Goal: Information Seeking & Learning: Learn about a topic

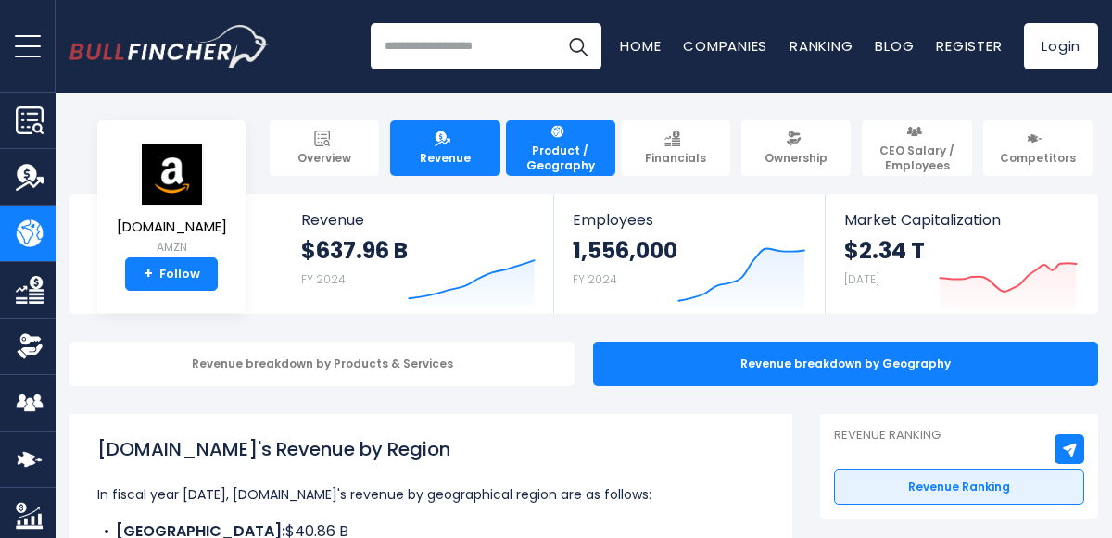
click at [460, 152] on span "Revenue" at bounding box center [445, 158] width 51 height 15
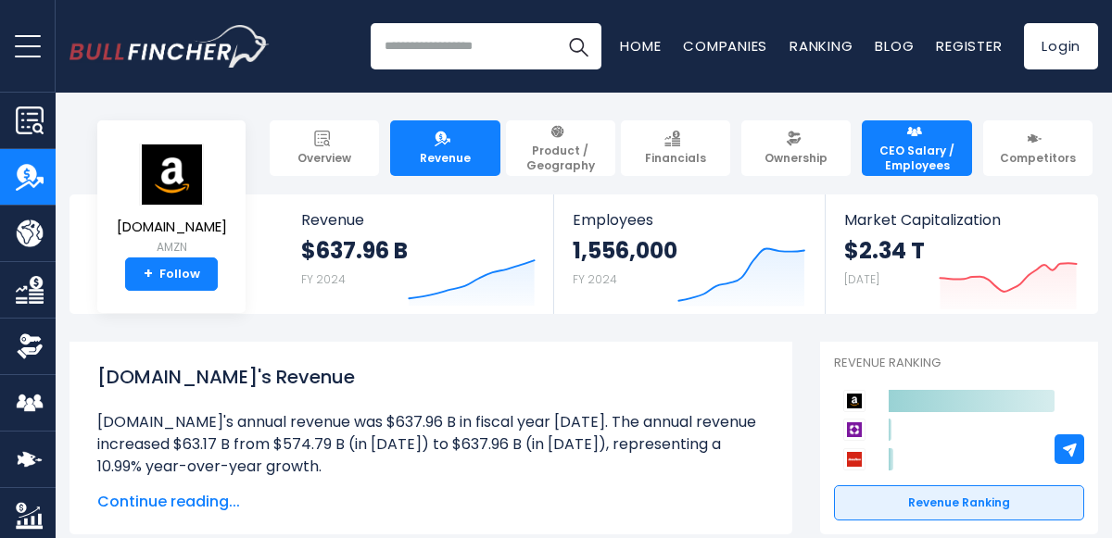
click at [903, 141] on link "CEO Salary / Employees" at bounding box center [916, 148] width 109 height 56
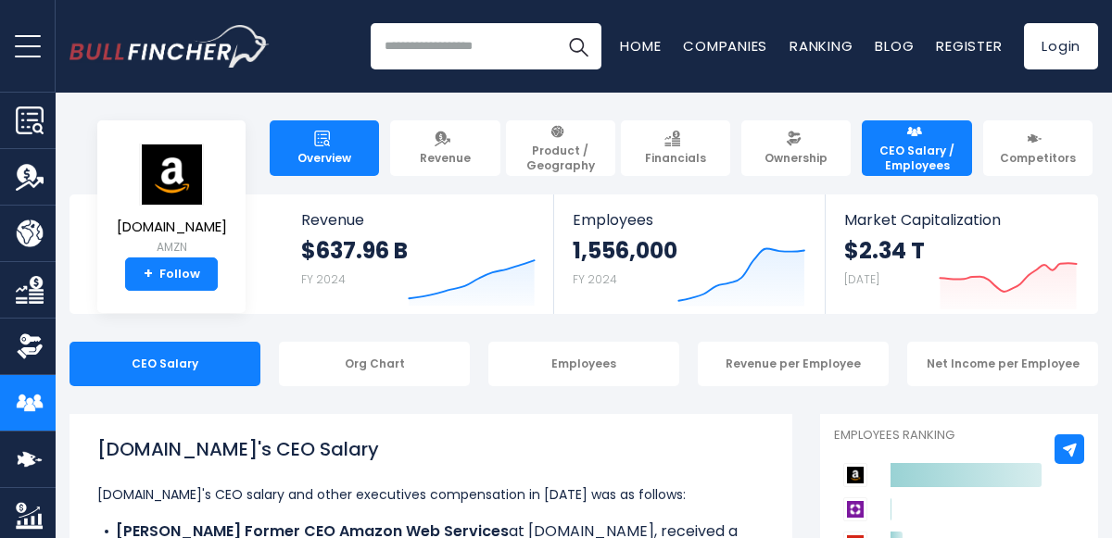
click at [342, 156] on span "Overview" at bounding box center [324, 158] width 54 height 15
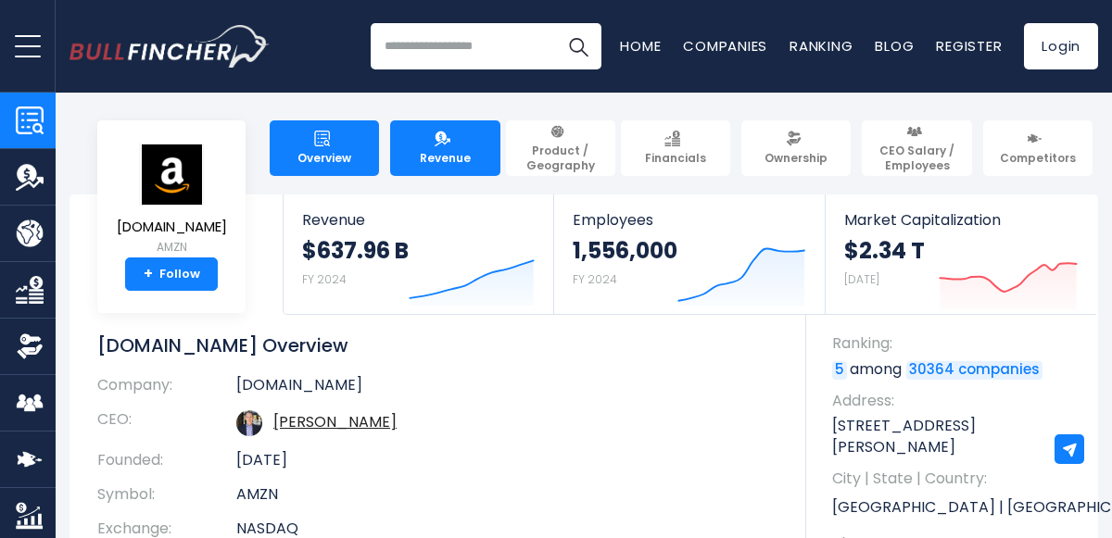
click at [453, 151] on span "Revenue" at bounding box center [445, 158] width 51 height 15
